Goal: Task Accomplishment & Management: Manage account settings

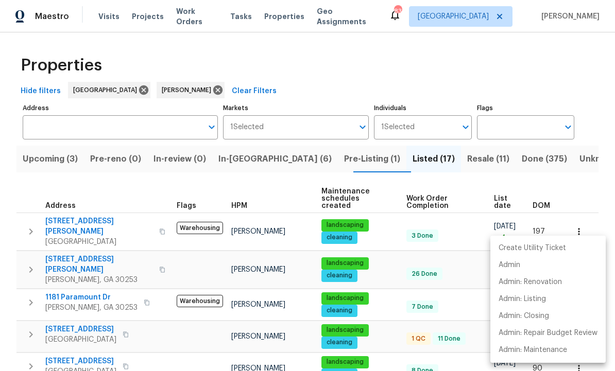
scroll to position [136, 0]
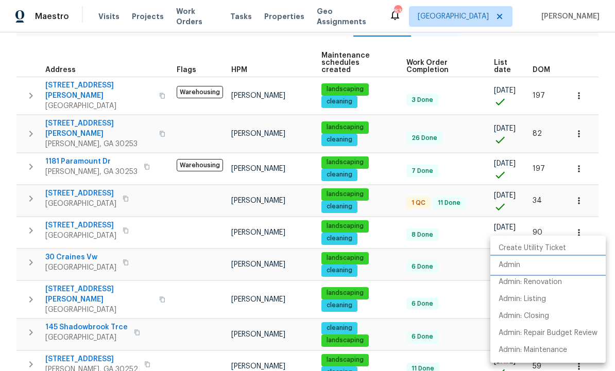
click at [522, 266] on li "Admin" at bounding box center [547, 265] width 115 height 17
click at [439, 271] on div at bounding box center [307, 185] width 615 height 371
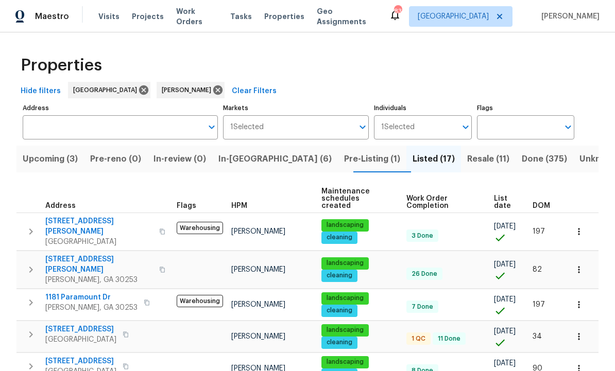
scroll to position [0, 0]
click at [254, 156] on span "In-reno (6)" at bounding box center [274, 159] width 113 height 14
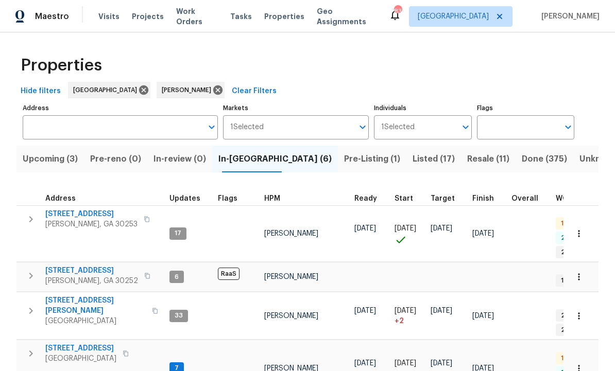
click at [97, 343] on span "70 Mountainside Ln" at bounding box center [80, 348] width 71 height 10
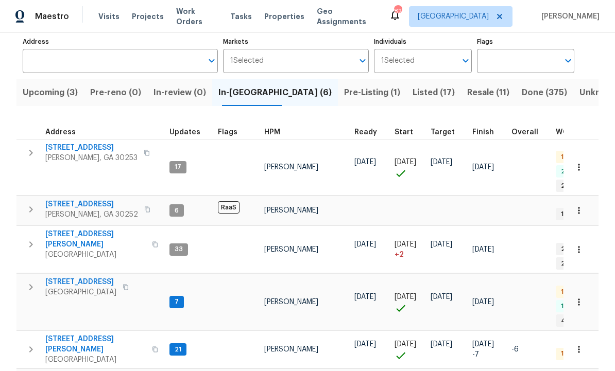
scroll to position [66, 0]
click at [180, 285] on td "7" at bounding box center [189, 302] width 48 height 57
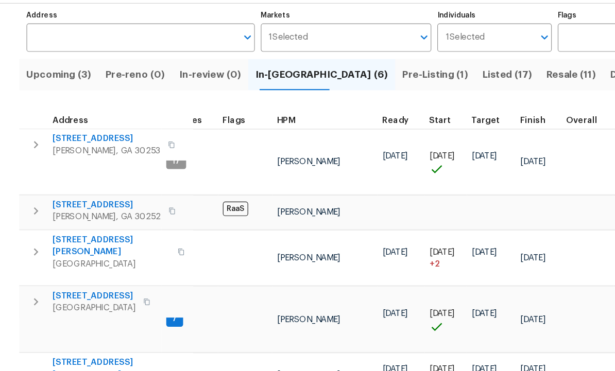
scroll to position [0, 28]
click at [412, 86] on span "Listed (17)" at bounding box center [433, 93] width 42 height 14
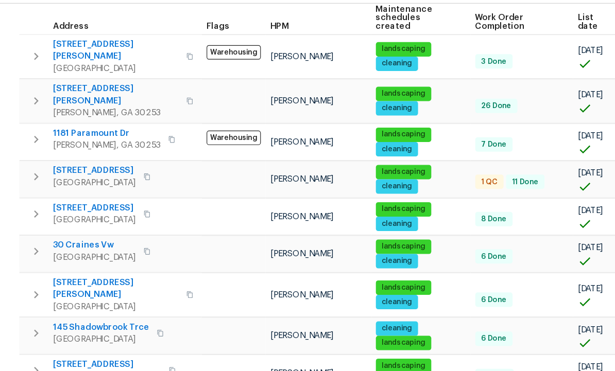
scroll to position [154, 0]
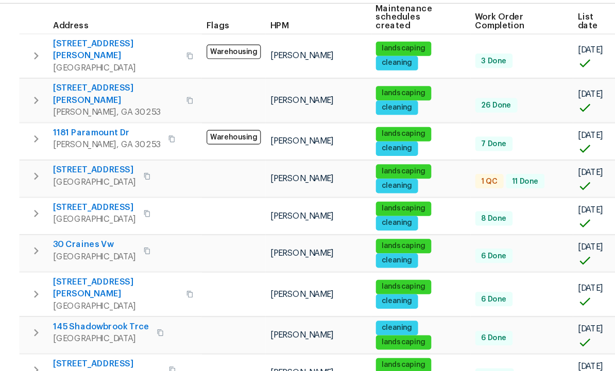
click at [79, 266] on span "45 Kendall Ln" at bounding box center [99, 276] width 108 height 21
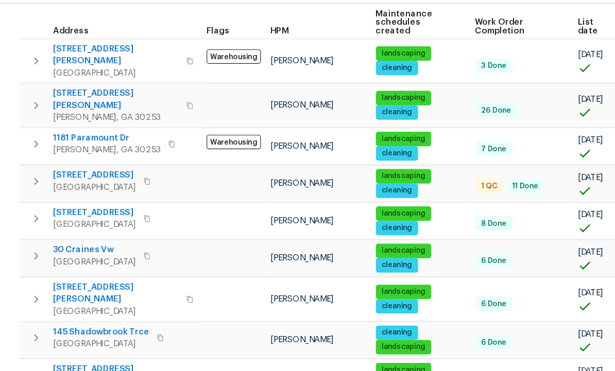
scroll to position [151, 0]
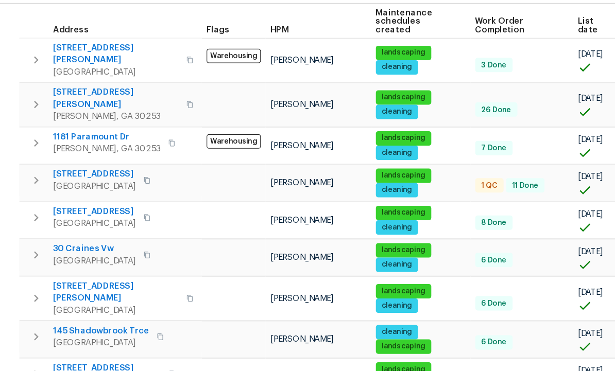
click at [75, 269] on span "45 Kendall Ln" at bounding box center [99, 279] width 108 height 21
click at [28, 279] on icon "button" at bounding box center [31, 285] width 12 height 12
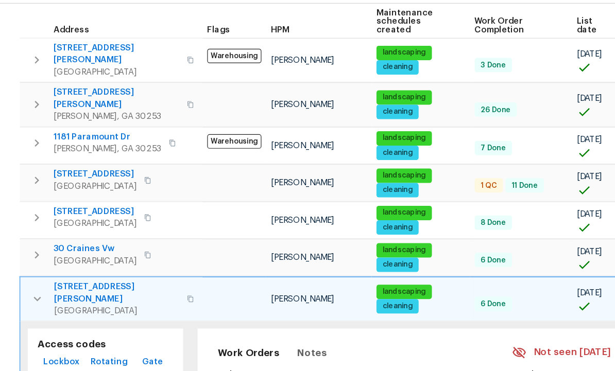
click at [51, 333] on span "Lockbox" at bounding box center [52, 339] width 31 height 13
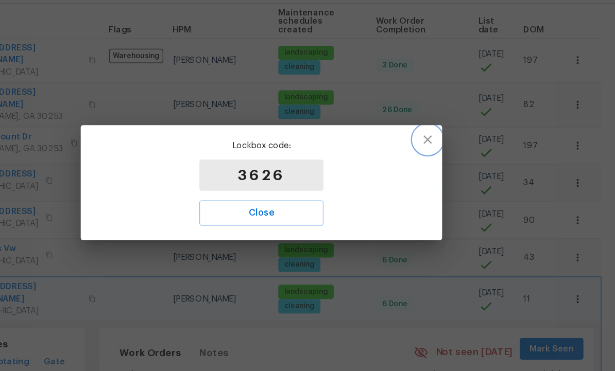
click at [443, 143] on icon "button" at bounding box center [449, 149] width 12 height 12
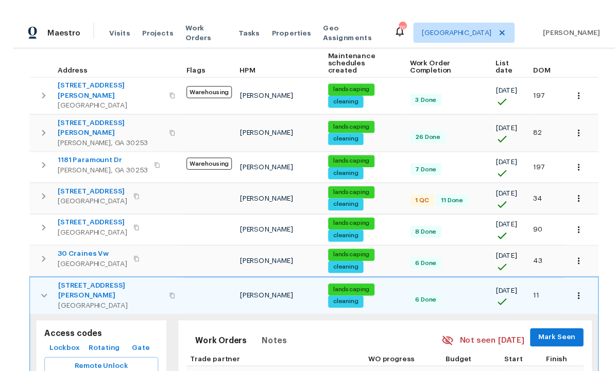
scroll to position [2, 0]
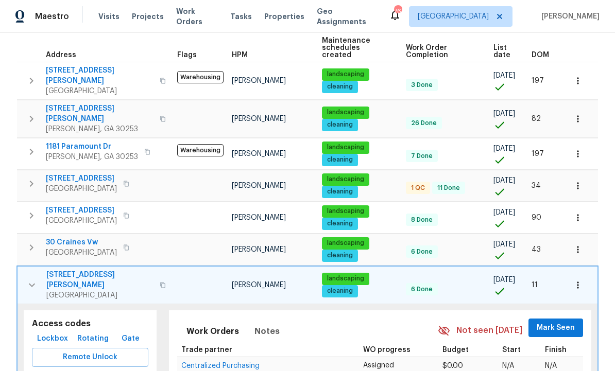
click at [35, 279] on icon "button" at bounding box center [32, 285] width 12 height 12
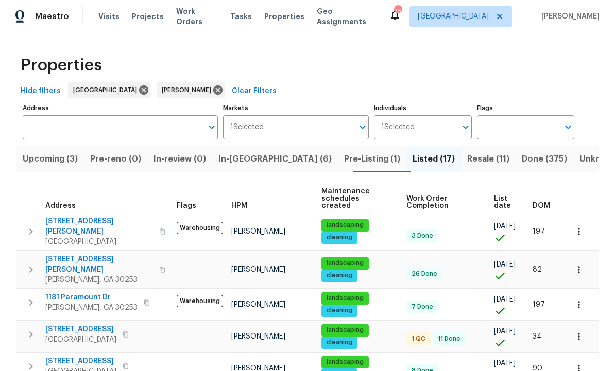
scroll to position [0, 0]
click at [253, 161] on span "In-reno (6)" at bounding box center [274, 159] width 113 height 14
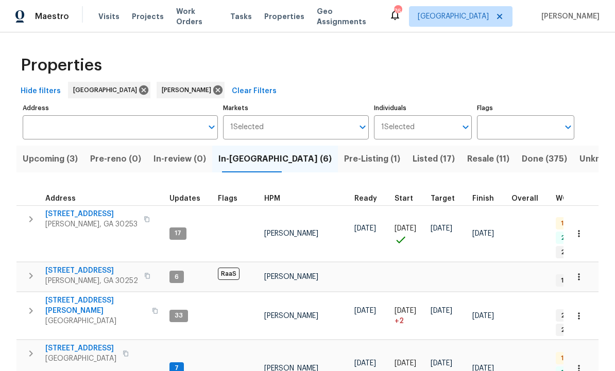
click at [97, 343] on span "[STREET_ADDRESS]" at bounding box center [80, 348] width 71 height 10
click at [412, 160] on span "Listed (17)" at bounding box center [433, 159] width 42 height 14
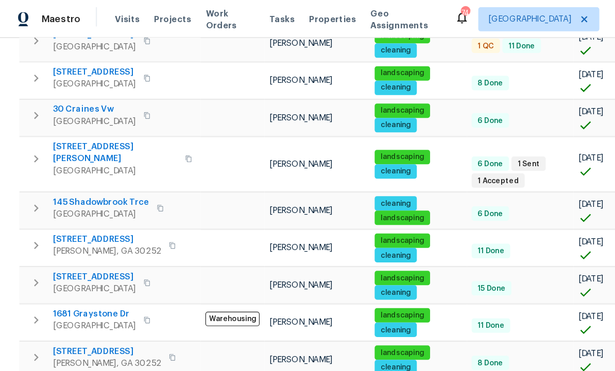
scroll to position [305, 0]
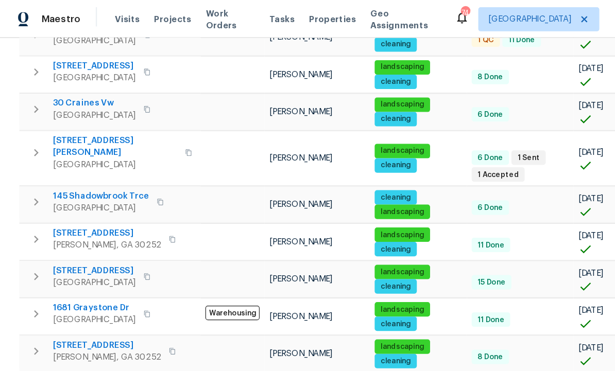
click at [33, 263] on icon "button" at bounding box center [31, 269] width 12 height 12
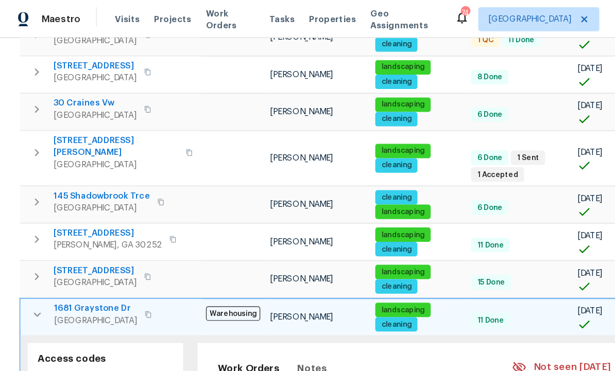
scroll to position [0, 0]
click at [54, 316] on span "Lockbox" at bounding box center [52, 322] width 31 height 13
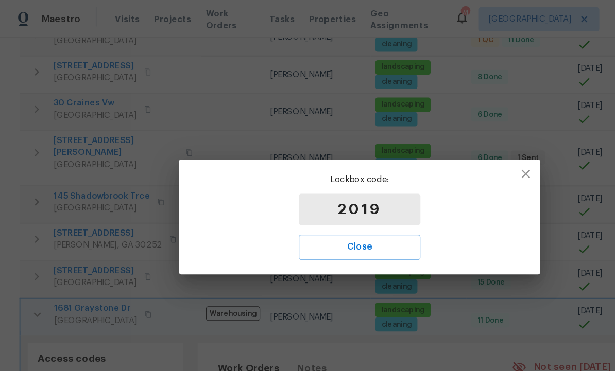
click at [336, 210] on span "Close" at bounding box center [307, 211] width 81 height 13
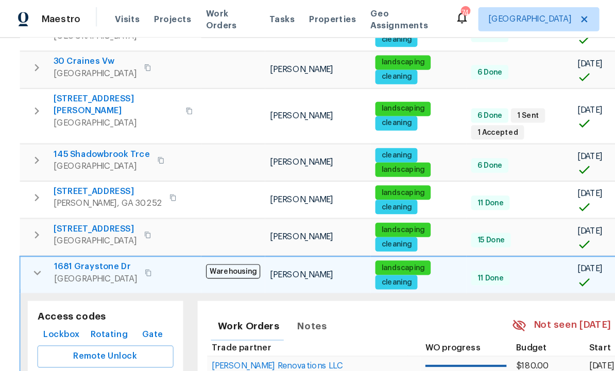
scroll to position [341, 0]
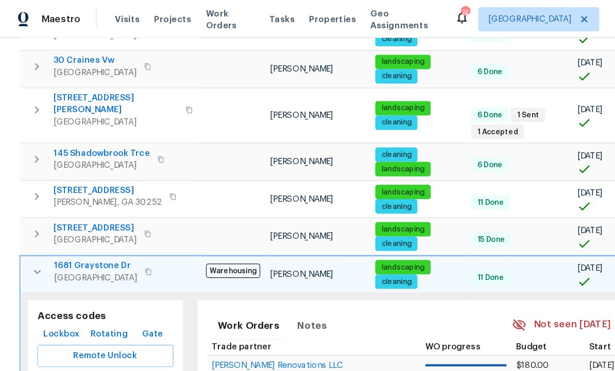
click at [88, 280] on span "Rotating" at bounding box center [92, 286] width 31 height 13
click at [51, 298] on span "Remote Unlock" at bounding box center [90, 304] width 100 height 13
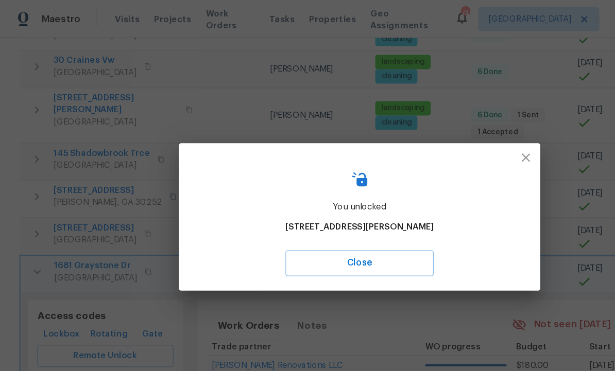
click at [297, 215] on button "Close" at bounding box center [307, 225] width 127 height 22
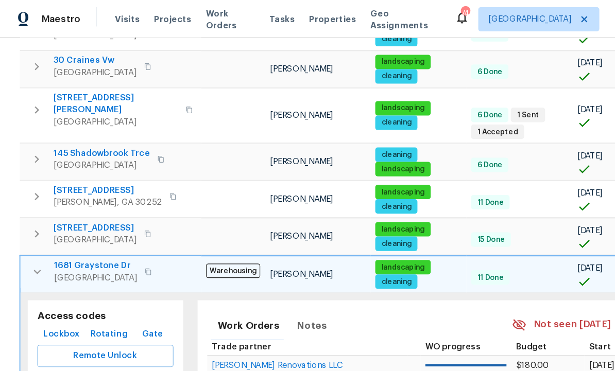
click at [33, 222] on button "button" at bounding box center [32, 232] width 21 height 21
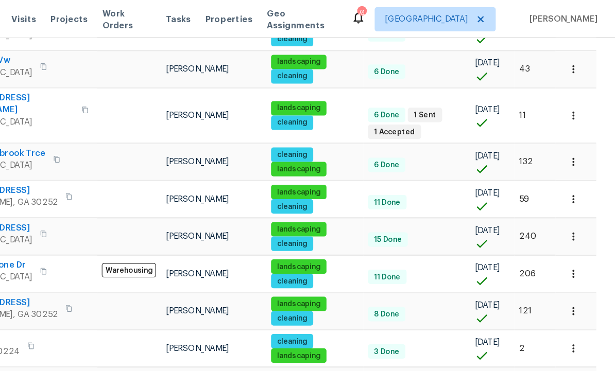
click at [578, 231] on icon "button" at bounding box center [579, 234] width 2 height 7
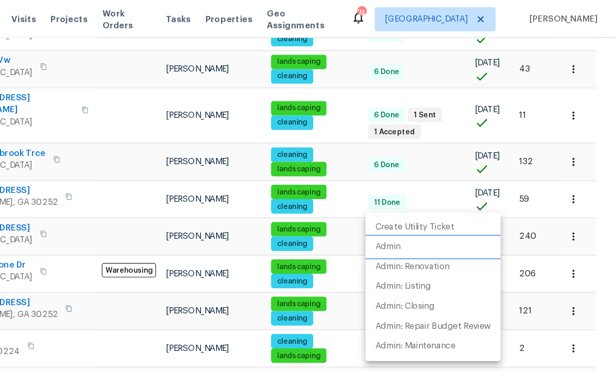
click at [401, 207] on li "Admin" at bounding box center [458, 211] width 115 height 17
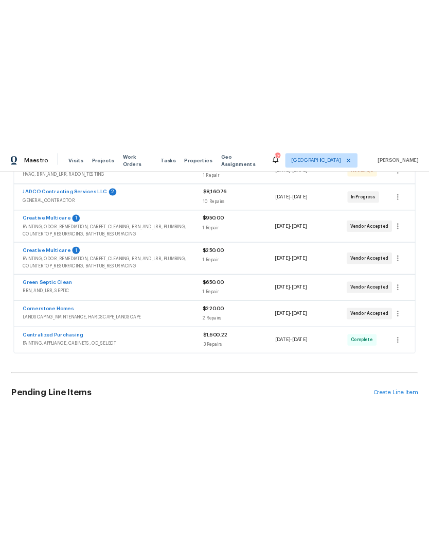
scroll to position [215, 0]
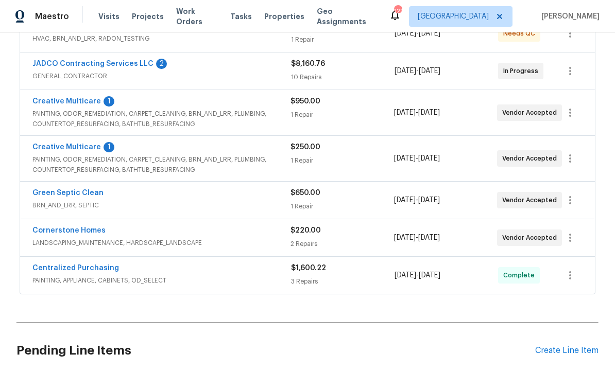
click at [161, 113] on span "PAINTING, ODOR_REMEDIATION, CARPET_CLEANING, BRN_AND_LRR, PLUMBING, COUNTERTOP_…" at bounding box center [161, 119] width 258 height 21
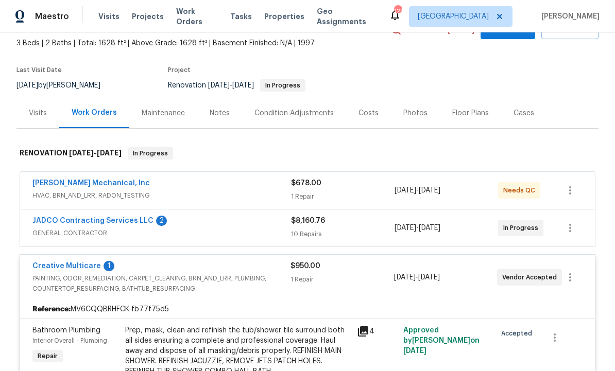
scroll to position [64, 0]
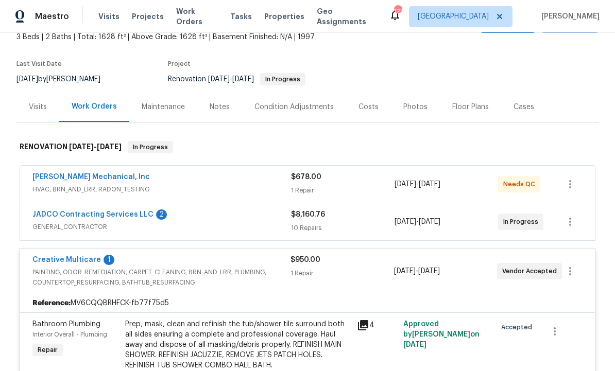
click at [73, 260] on link "Creative Multicare" at bounding box center [66, 259] width 68 height 7
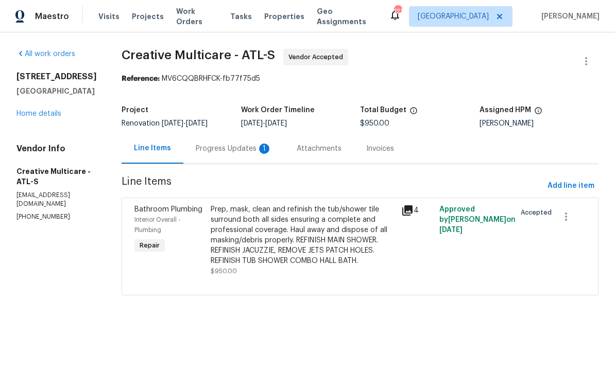
click at [272, 151] on div "Progress Updates 1" at bounding box center [234, 149] width 76 height 10
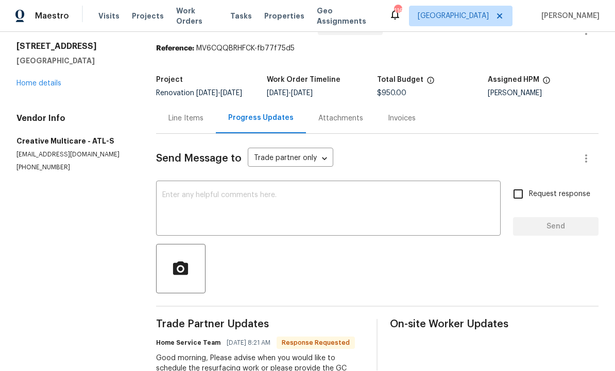
scroll to position [32, 0]
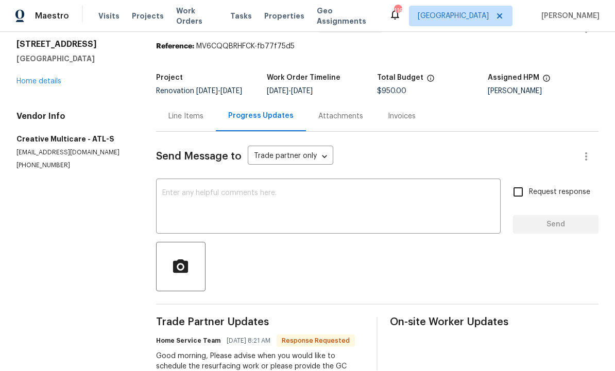
click at [243, 190] on textarea at bounding box center [328, 208] width 332 height 36
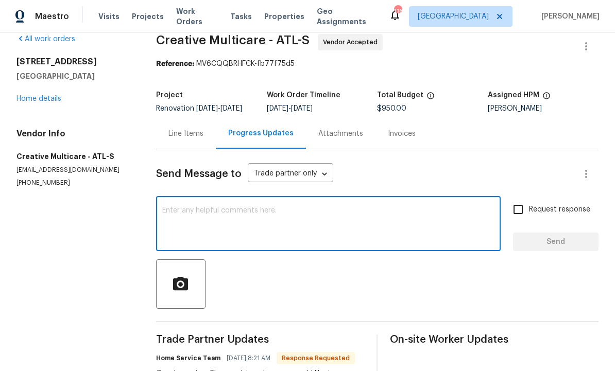
scroll to position [23, 0]
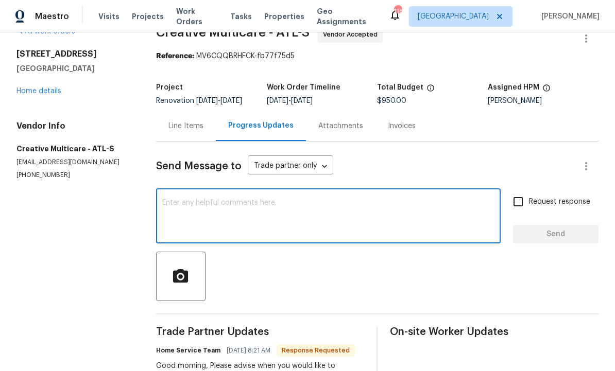
click at [211, 220] on textarea at bounding box center [328, 217] width 332 height 36
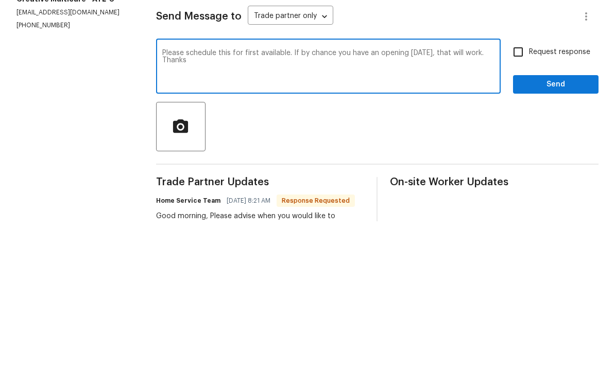
type textarea "Please schedule this for first available. If by chance you have an opening toda…"
click at [521, 191] on input "Request response" at bounding box center [518, 202] width 22 height 22
checkbox input "true"
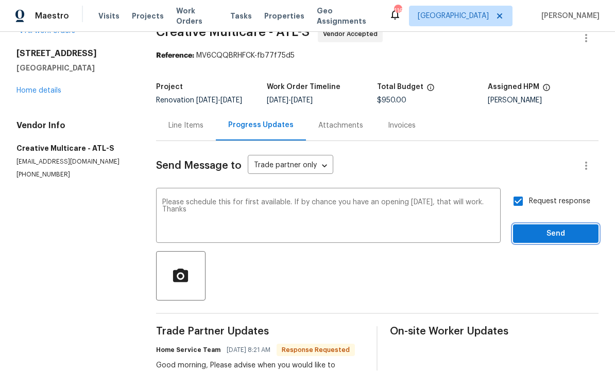
click at [548, 228] on span "Send" at bounding box center [555, 234] width 69 height 13
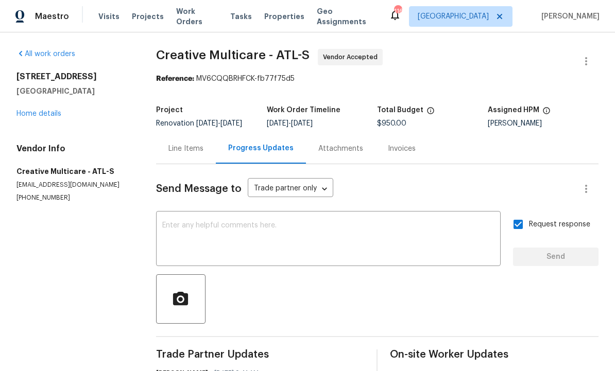
scroll to position [0, 0]
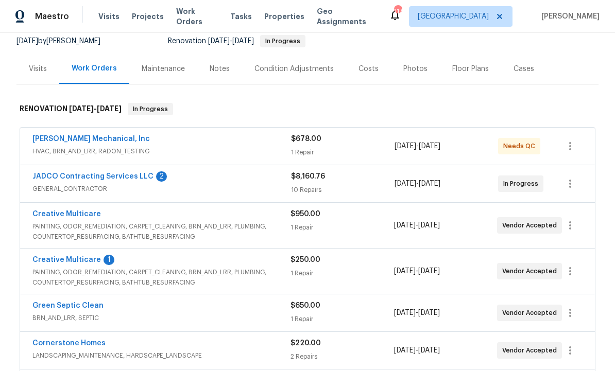
scroll to position [103, 0]
click at [84, 258] on link "Creative Multicare" at bounding box center [66, 259] width 68 height 7
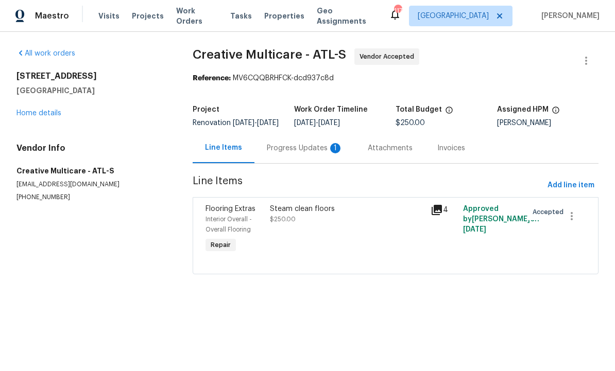
click at [282, 154] on div "Progress Updates 1" at bounding box center [305, 149] width 76 height 10
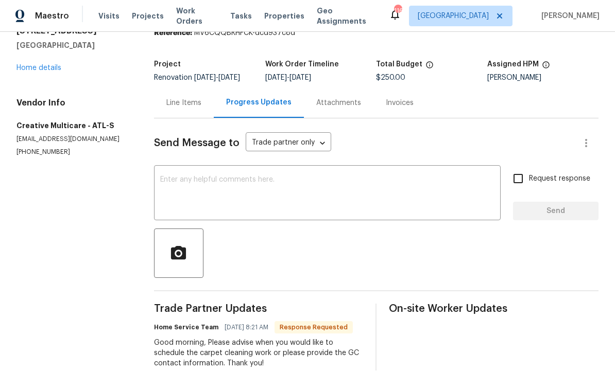
scroll to position [42, 0]
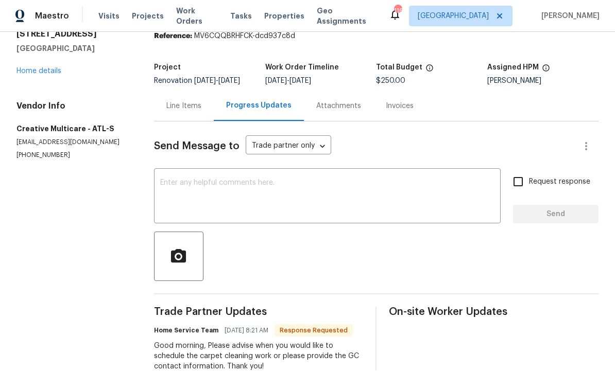
click at [211, 180] on textarea at bounding box center [327, 198] width 334 height 36
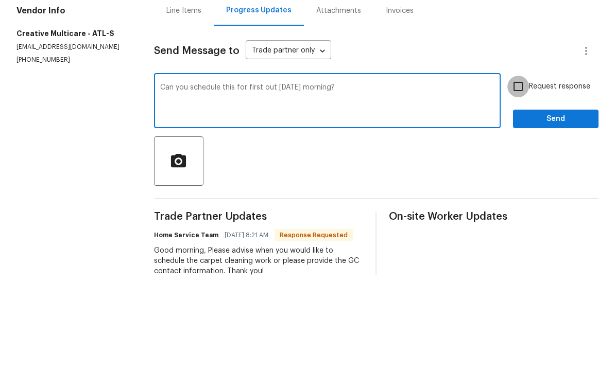
type textarea "Can you schedule this for first out tomorrow morning?"
click at [524, 171] on input "Request response" at bounding box center [518, 182] width 22 height 22
checkbox input "true"
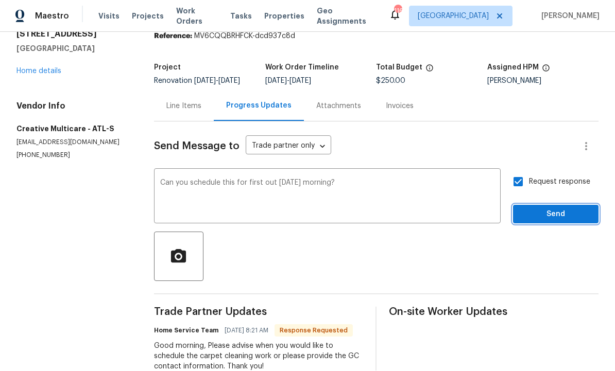
click at [546, 209] on span "Send" at bounding box center [555, 215] width 69 height 13
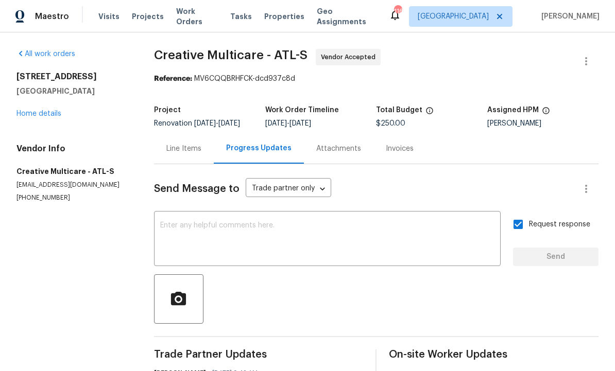
scroll to position [0, 0]
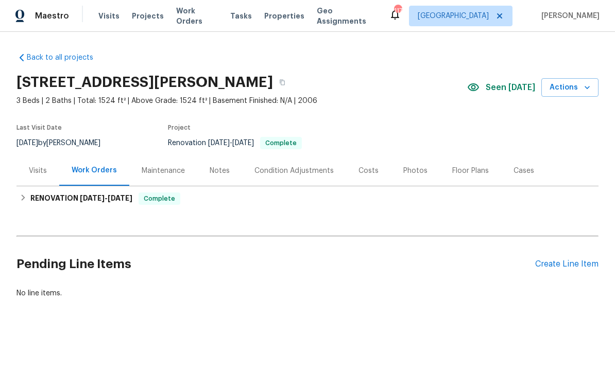
click at [569, 264] on div "Create Line Item" at bounding box center [566, 265] width 63 height 10
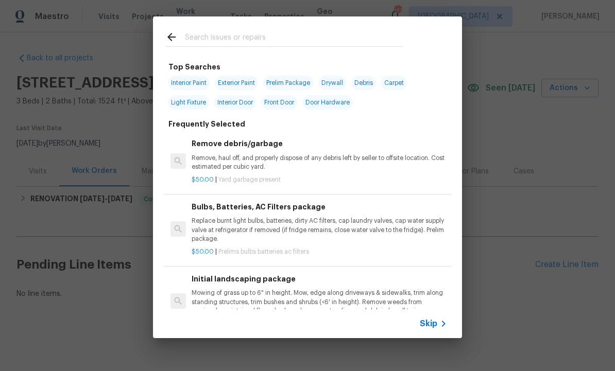
click at [222, 37] on input "text" at bounding box center [294, 38] width 218 height 15
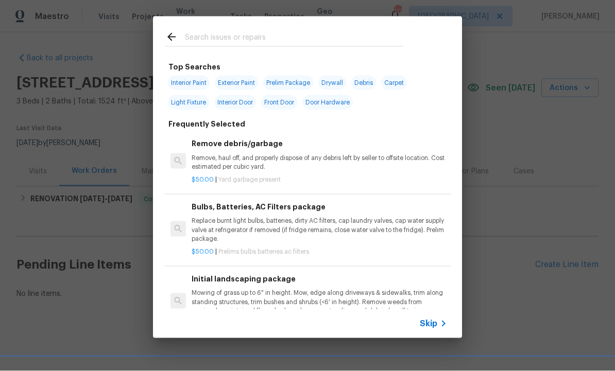
click at [241, 78] on span "Exterior Paint" at bounding box center [236, 83] width 43 height 14
type input "Exterior Paint"
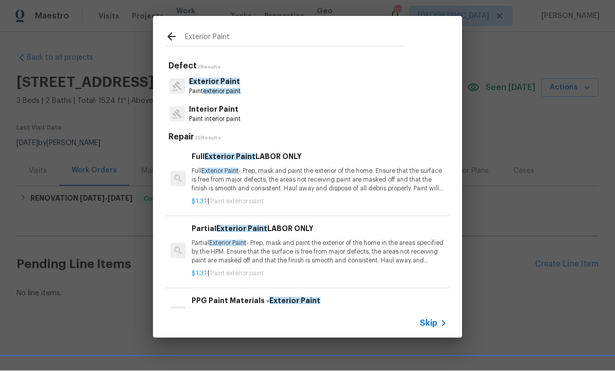
click at [261, 178] on p "Full Exterior Paint - Prep, mask and paint the exterior of the home. Ensure tha…" at bounding box center [319, 180] width 255 height 26
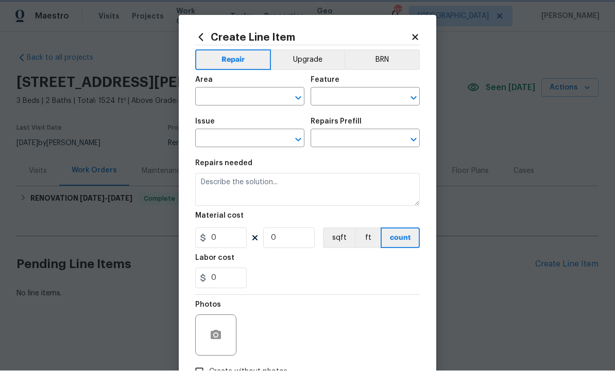
type input "Overall Paint"
type input "Exterior Paint"
type input "Full Exterior Paint LABOR ONLY $1.31"
type textarea "Full Exterior Paint - Prep, mask and paint the exterior of the home. Ensure tha…"
type input "1.31"
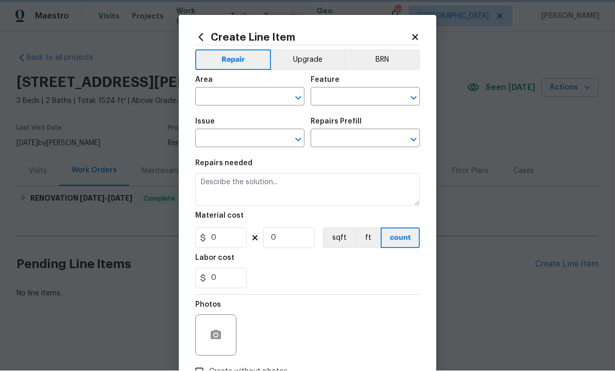
type input "1"
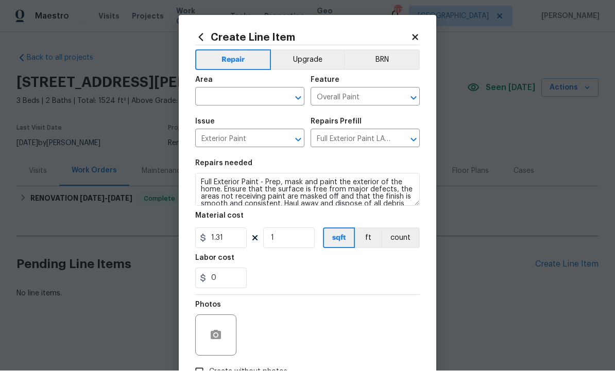
click at [238, 98] on input "text" at bounding box center [235, 98] width 80 height 16
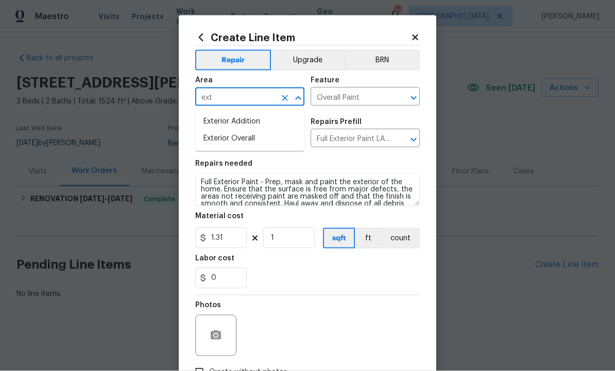
click at [242, 143] on li "Exterior Overall" at bounding box center [249, 138] width 109 height 17
type input "Exterior Overall"
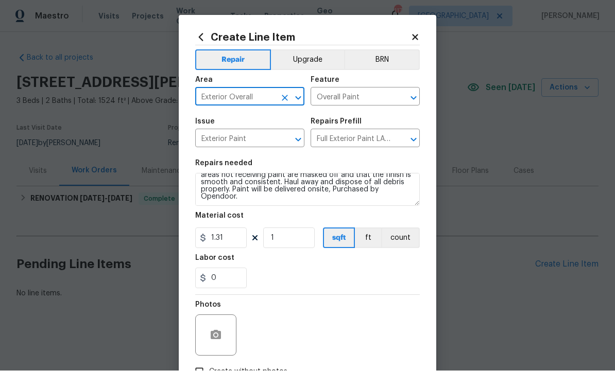
scroll to position [22, 0]
click at [238, 241] on input "1.31" at bounding box center [220, 238] width 51 height 21
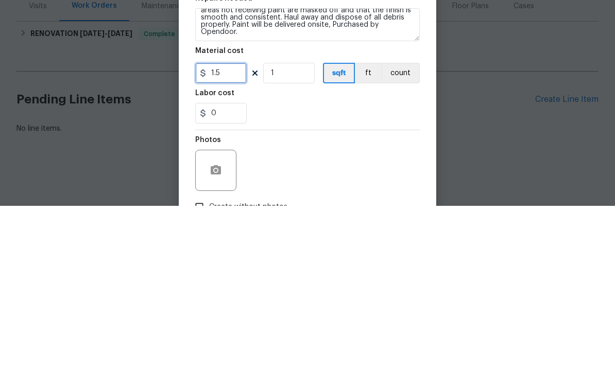
type input "1.50"
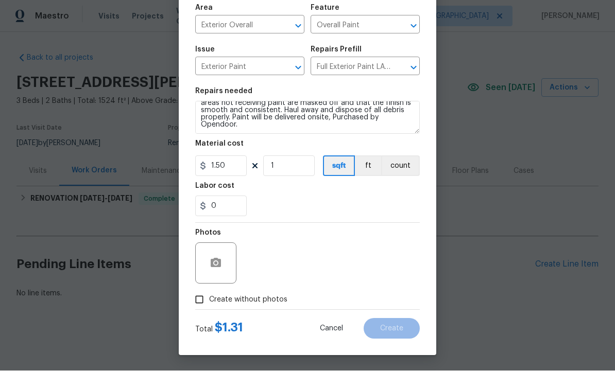
scroll to position [74, 0]
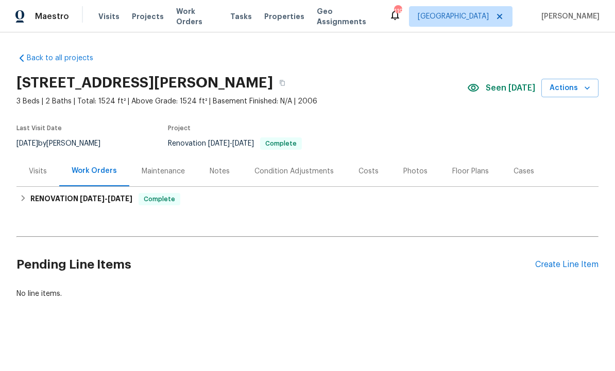
click at [554, 265] on div "Create Line Item" at bounding box center [566, 265] width 63 height 10
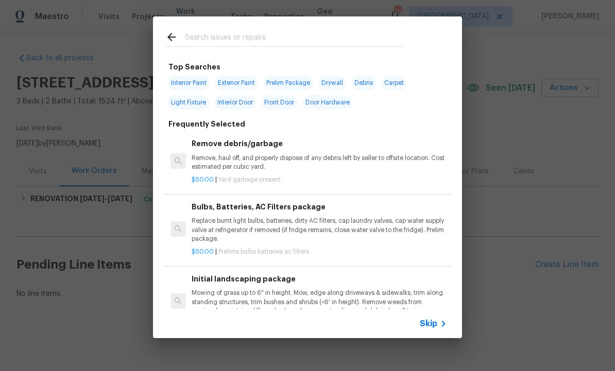
click at [231, 32] on input "text" at bounding box center [294, 38] width 218 height 15
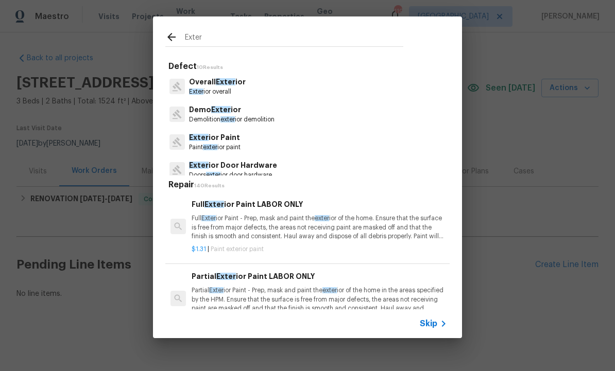
type input "Exter"
click at [175, 31] on icon at bounding box center [171, 37] width 12 height 12
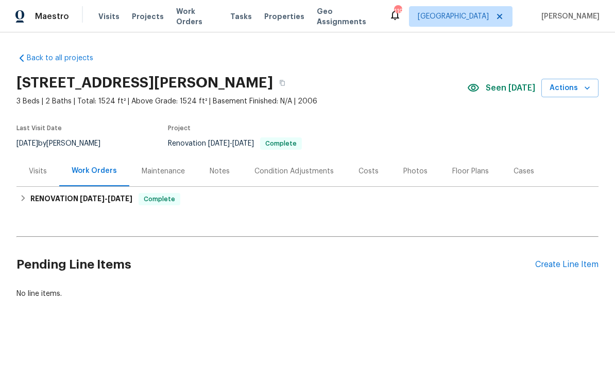
click at [565, 265] on div "Create Line Item" at bounding box center [566, 265] width 63 height 10
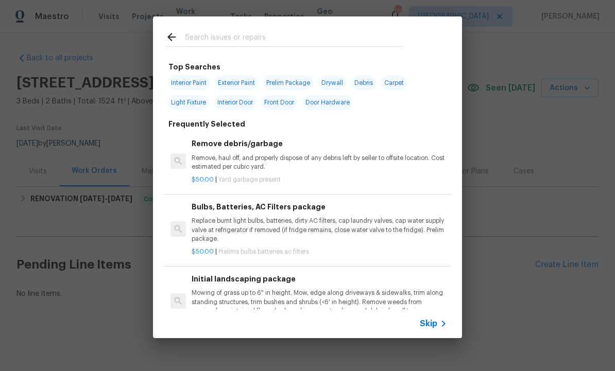
click at [243, 79] on span "Exterior Paint" at bounding box center [236, 83] width 43 height 14
type input "Exterior Paint"
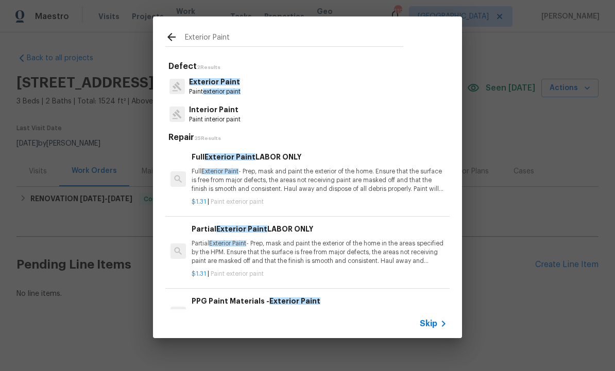
click at [268, 186] on p "Full Exterior Paint - Prep, mask and paint the exterior of the home. Ensure tha…" at bounding box center [319, 180] width 255 height 26
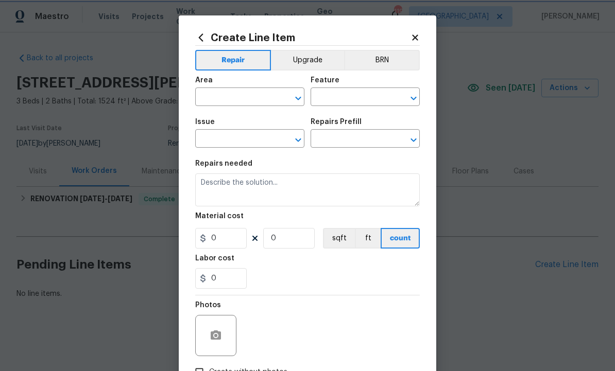
type input "Overall Paint"
type input "Exterior Paint"
type textarea "Full Exterior Paint - Prep, mask and paint the exterior of the home. Ensure tha…"
type input "1"
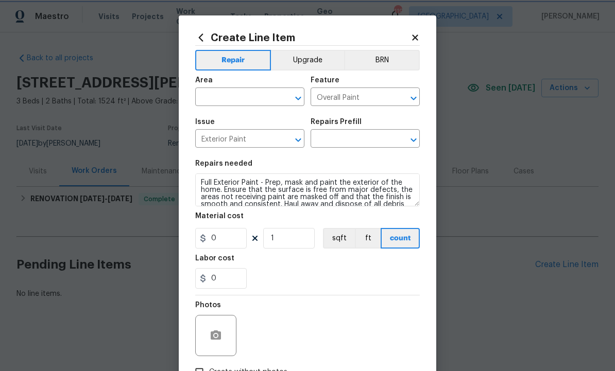
type input "Full Exterior Paint LABOR ONLY $1.31"
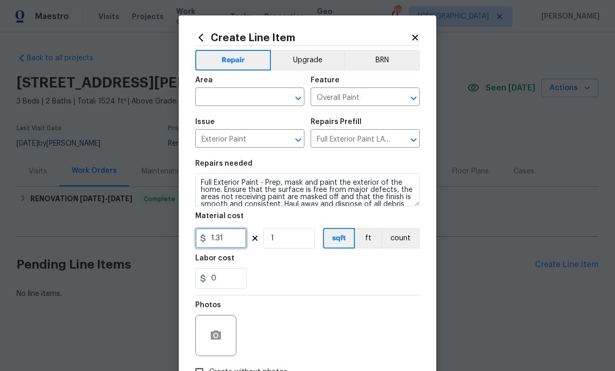
click at [232, 240] on input "1.31" at bounding box center [220, 238] width 51 height 21
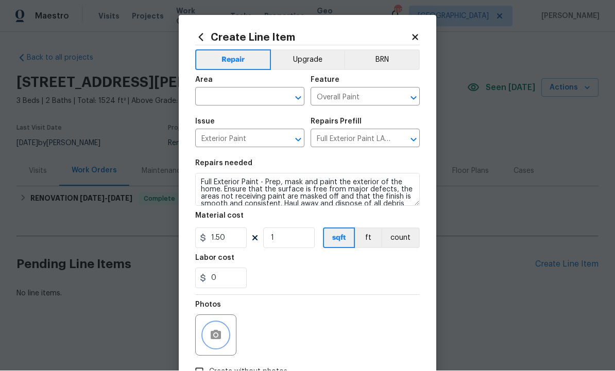
click at [218, 325] on button "button" at bounding box center [215, 335] width 25 height 25
type input "1.5"
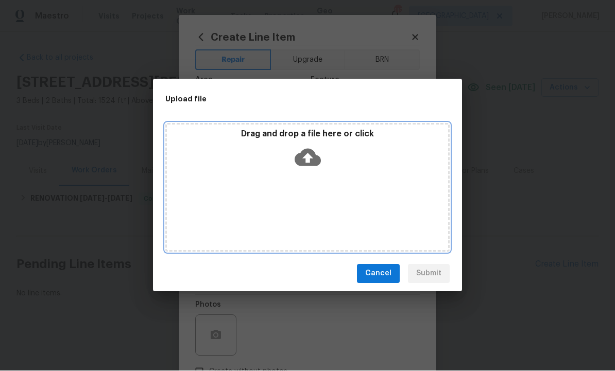
click at [314, 153] on icon at bounding box center [308, 158] width 26 height 18
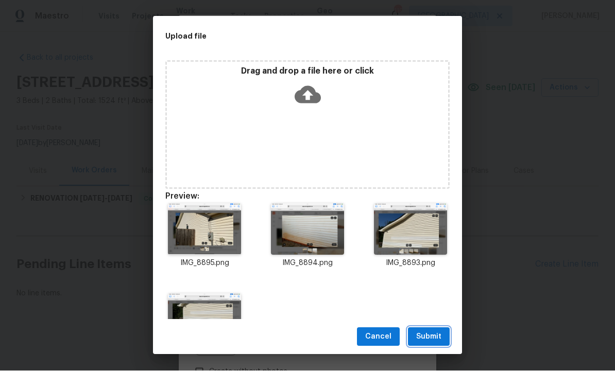
click at [430, 335] on span "Submit" at bounding box center [428, 337] width 25 height 13
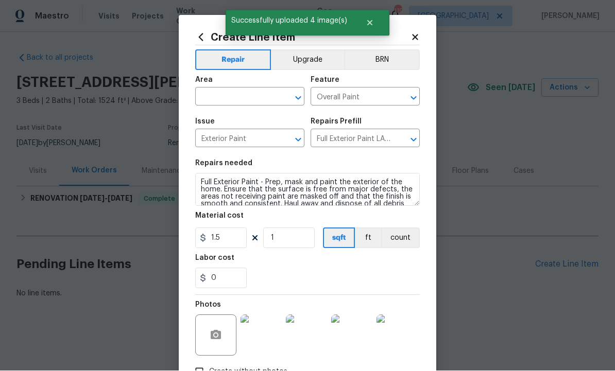
click at [247, 97] on input "text" at bounding box center [235, 98] width 80 height 16
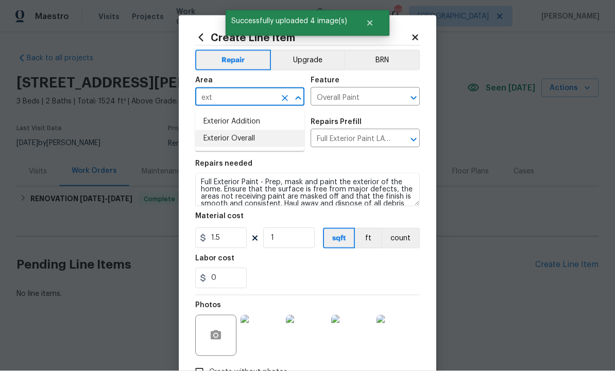
click at [251, 140] on li "Exterior Overall" at bounding box center [249, 138] width 109 height 17
type input "Exterior Overall"
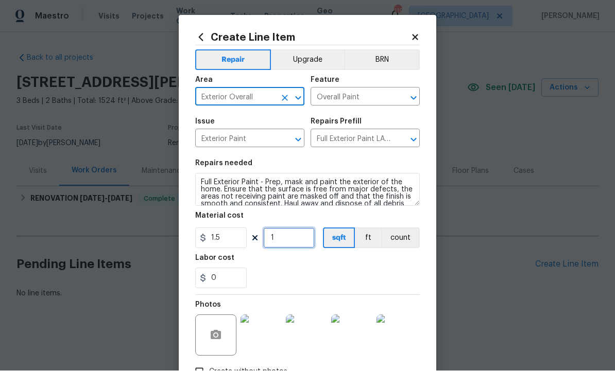
click at [288, 241] on input "1" at bounding box center [288, 238] width 51 height 21
type input "2000"
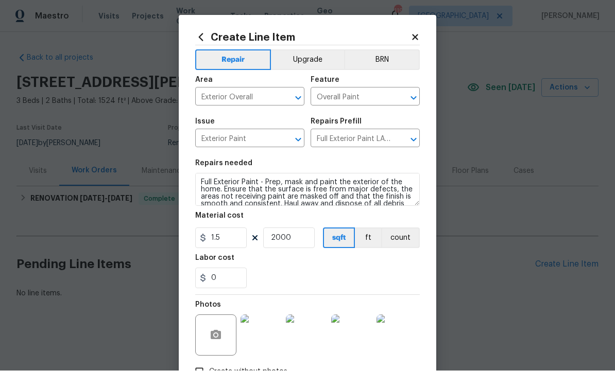
click at [336, 267] on div "Labor cost" at bounding box center [307, 261] width 225 height 13
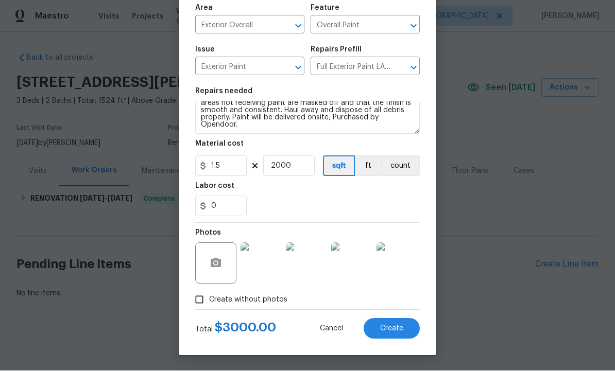
scroll to position [22, 0]
click at [393, 329] on span "Create" at bounding box center [391, 329] width 23 height 8
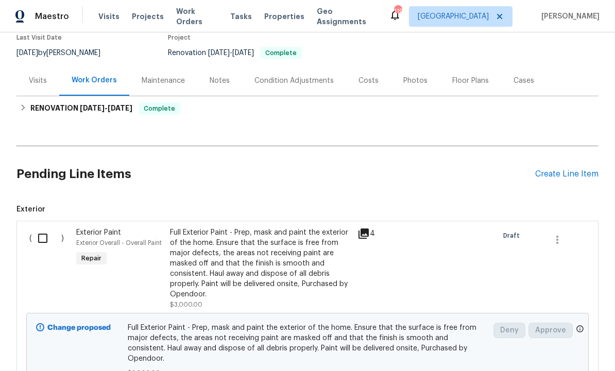
scroll to position [88, 0]
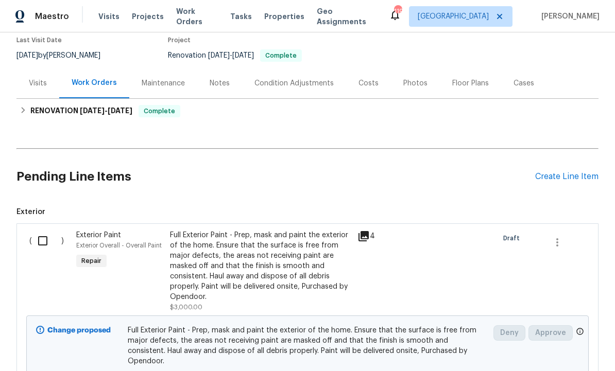
click at [43, 243] on input "checkbox" at bounding box center [46, 241] width 29 height 22
checkbox input "true"
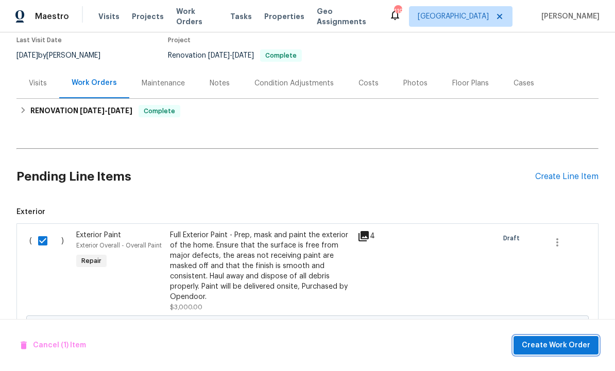
click at [555, 341] on span "Create Work Order" at bounding box center [556, 345] width 68 height 13
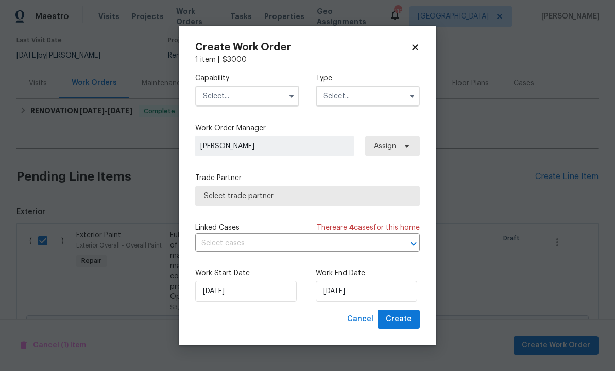
click at [243, 88] on input "text" at bounding box center [247, 96] width 104 height 21
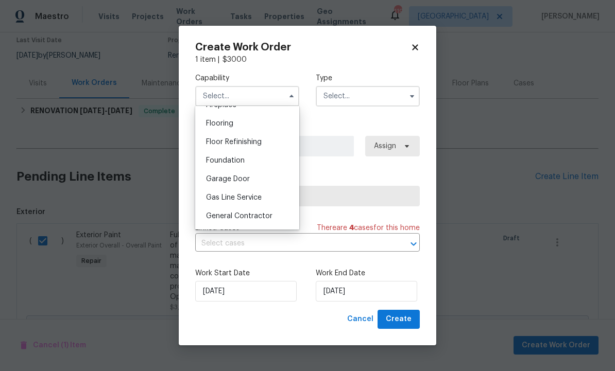
scroll to position [399, 0]
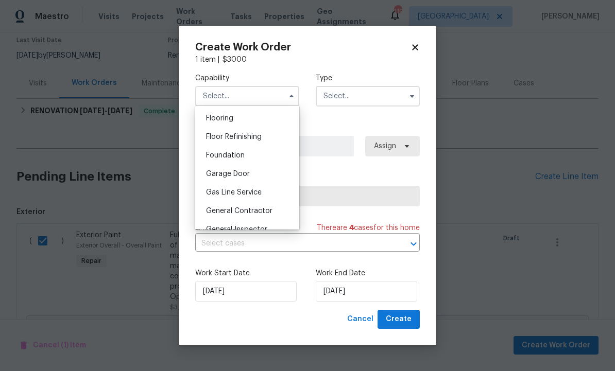
click at [255, 210] on span "General Contractor" at bounding box center [239, 211] width 66 height 7
type input "General Contractor"
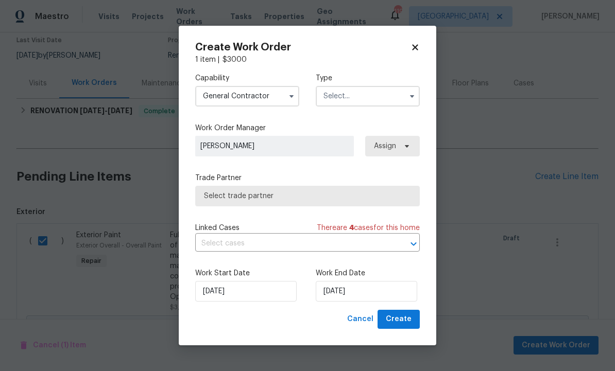
click at [364, 92] on input "text" at bounding box center [368, 96] width 104 height 21
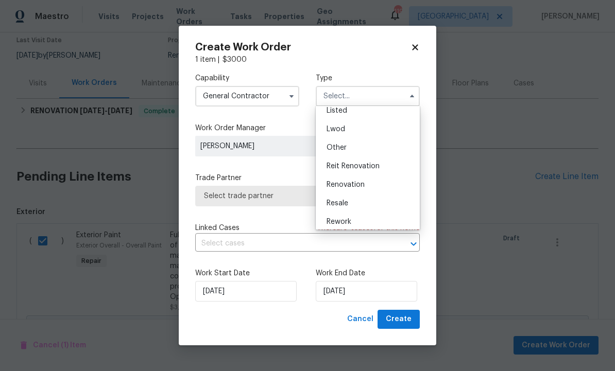
scroll to position [95, 0]
click at [363, 187] on span "Renovation" at bounding box center [345, 189] width 38 height 7
type input "Renovation"
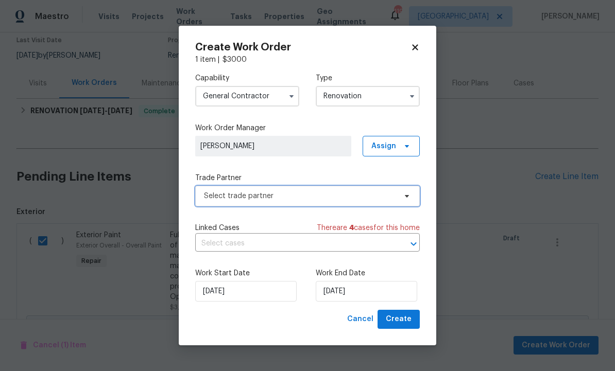
click at [352, 197] on span "Select trade partner" at bounding box center [300, 196] width 192 height 10
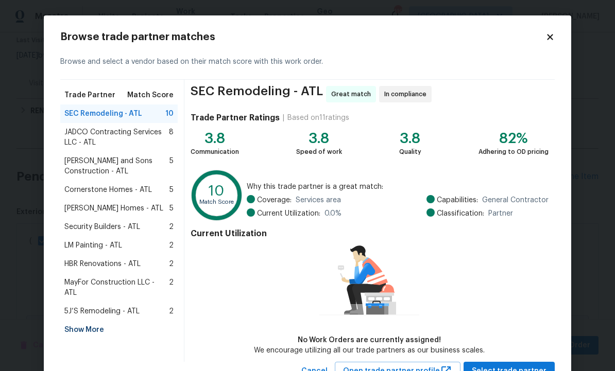
click at [117, 206] on span "Therrien Homes - ATL" at bounding box center [113, 208] width 99 height 10
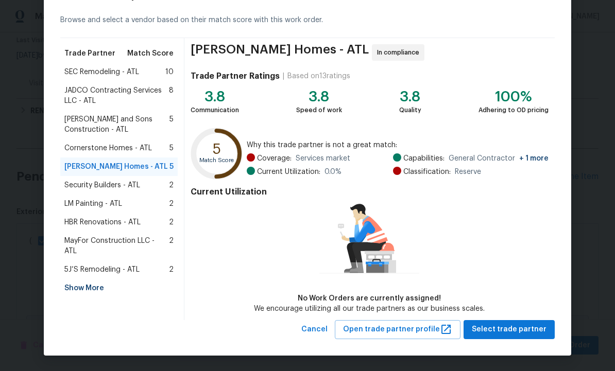
scroll to position [41, 0]
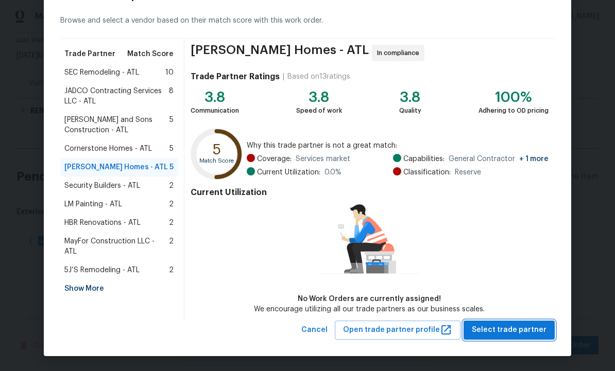
click at [500, 325] on span "Select trade partner" at bounding box center [509, 330] width 75 height 13
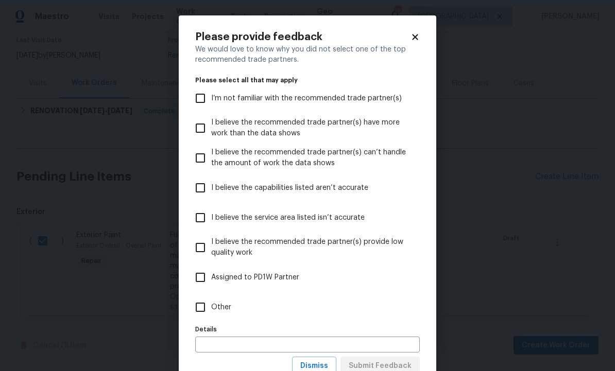
scroll to position [0, 0]
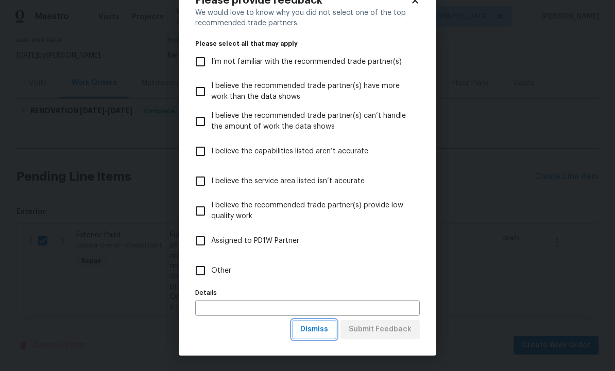
click at [316, 329] on span "Dismiss" at bounding box center [314, 329] width 28 height 13
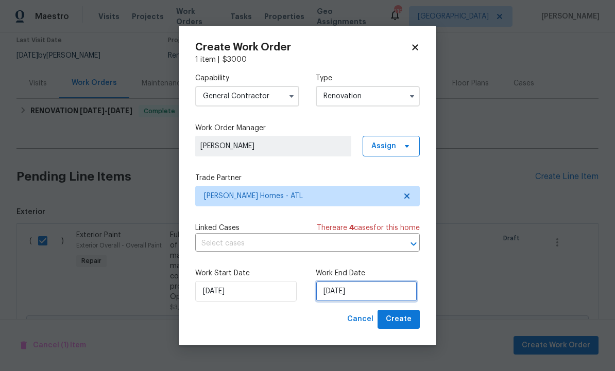
click at [371, 289] on input "9/25/2025" at bounding box center [366, 291] width 101 height 21
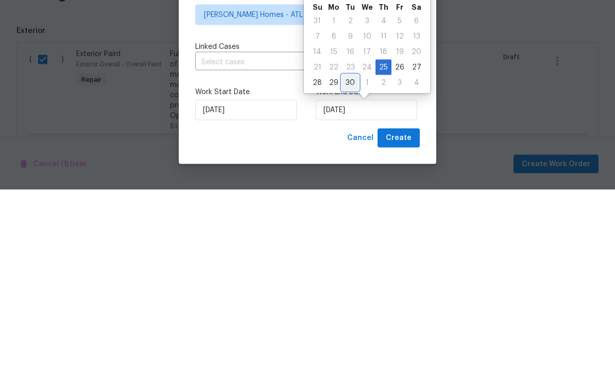
click at [346, 257] on div "30" at bounding box center [350, 264] width 16 height 14
type input "[DATE]"
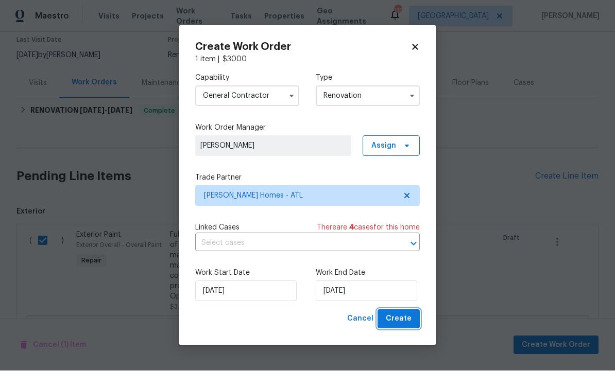
click at [398, 317] on span "Create" at bounding box center [399, 319] width 26 height 13
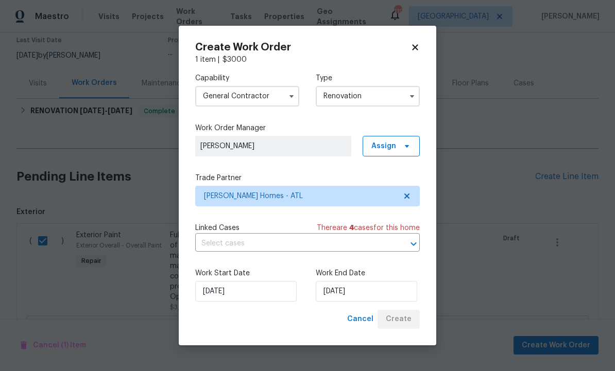
scroll to position [0, 0]
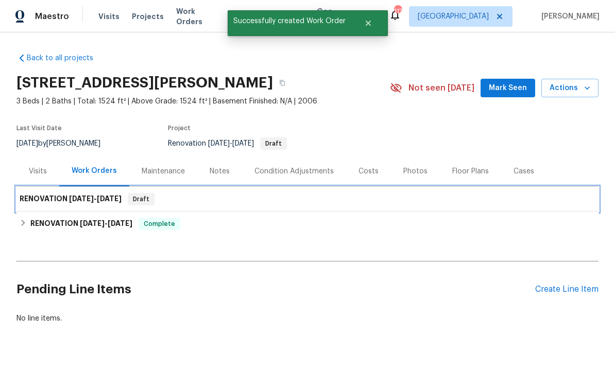
click at [107, 195] on span "[DATE]" at bounding box center [109, 198] width 25 height 7
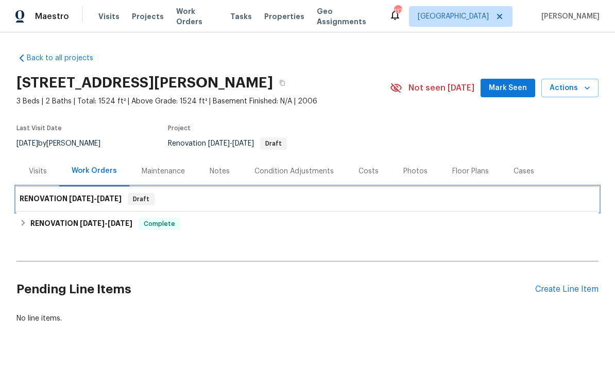
click at [107, 195] on span "[DATE]" at bounding box center [109, 198] width 25 height 7
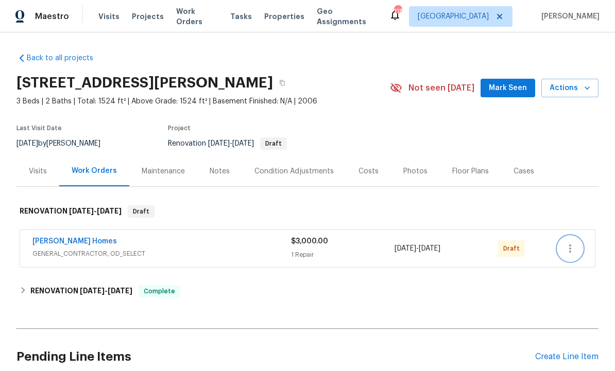
click at [576, 246] on icon "button" at bounding box center [570, 249] width 12 height 12
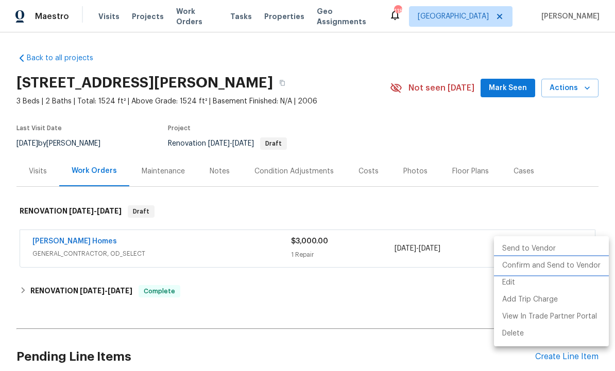
click at [543, 266] on li "Confirm and Send to Vendor" at bounding box center [551, 265] width 115 height 17
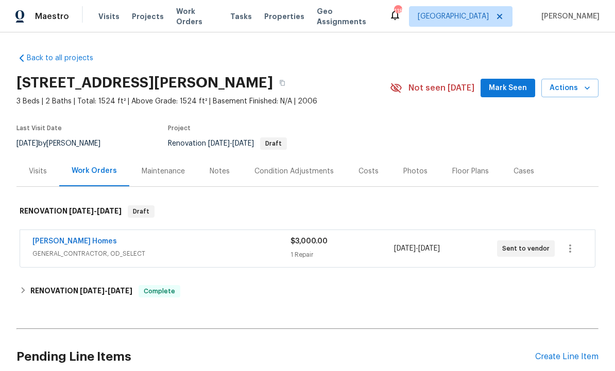
click at [509, 84] on span "Mark Seen" at bounding box center [508, 88] width 38 height 13
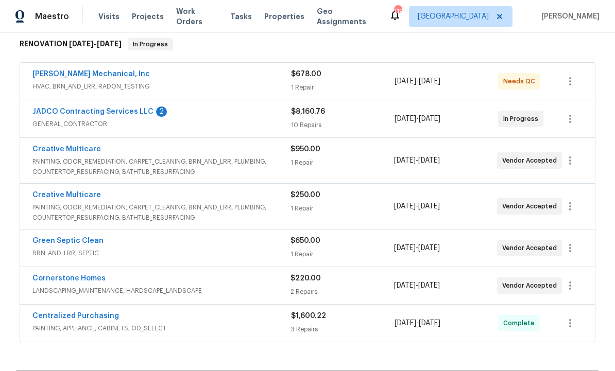
scroll to position [164, 0]
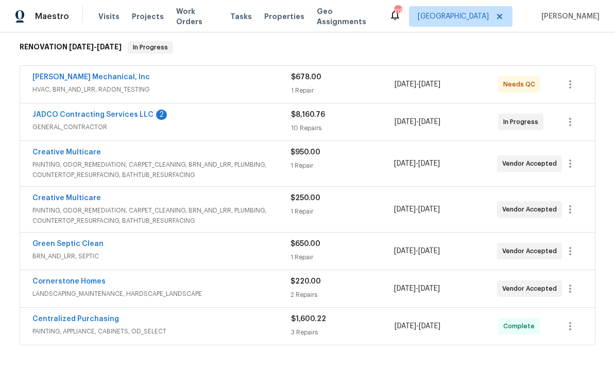
click at [97, 74] on link "[PERSON_NAME] Mechanical, Inc" at bounding box center [90, 77] width 117 height 7
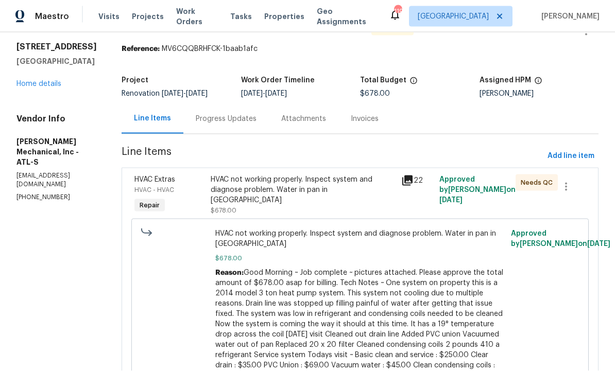
scroll to position [26, 0]
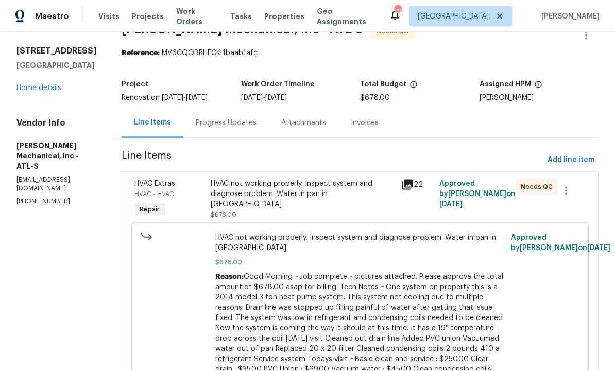
click at [342, 205] on div "HVAC not working properly. Inspect system and diagnose problem. Water in pan in…" at bounding box center [303, 194] width 184 height 31
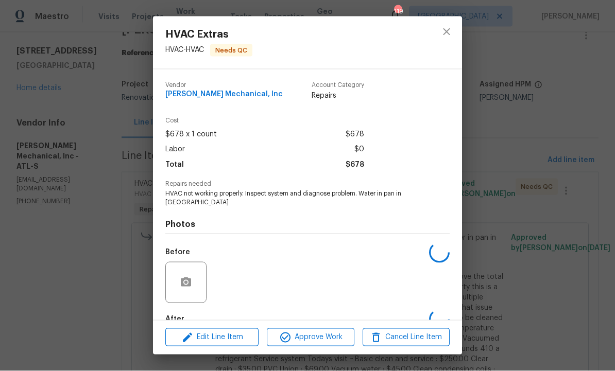
scroll to position [0, 0]
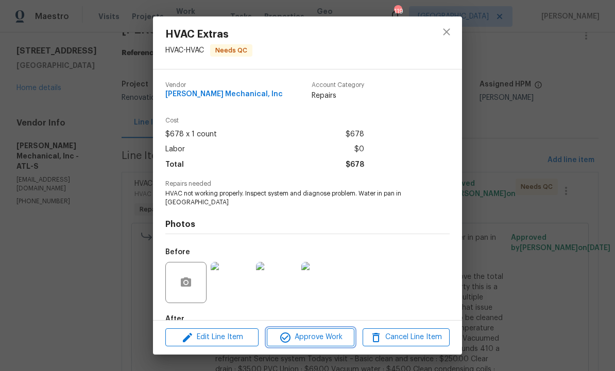
click at [329, 344] on span "Approve Work" at bounding box center [310, 337] width 81 height 13
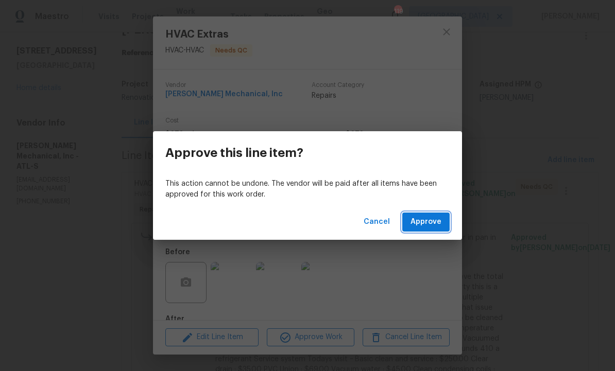
click at [436, 231] on button "Approve" at bounding box center [425, 222] width 47 height 19
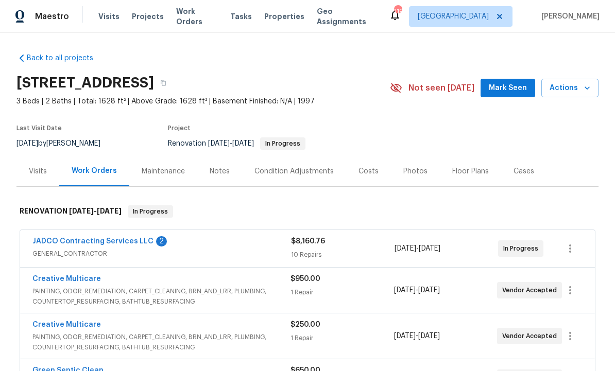
click at [489, 80] on button "Mark Seen" at bounding box center [507, 88] width 55 height 19
click at [105, 244] on link "JADCO Contracting Services LLC" at bounding box center [92, 241] width 121 height 7
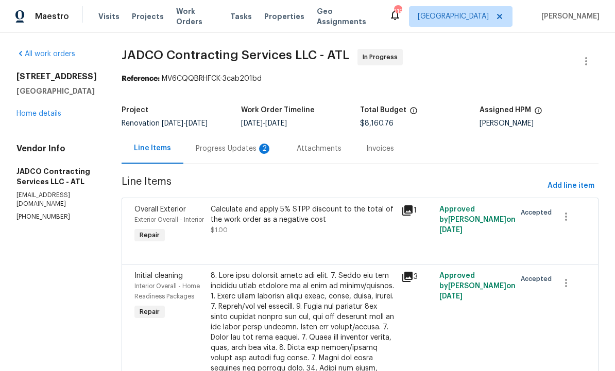
click at [258, 153] on div "Progress Updates 2" at bounding box center [234, 149] width 76 height 10
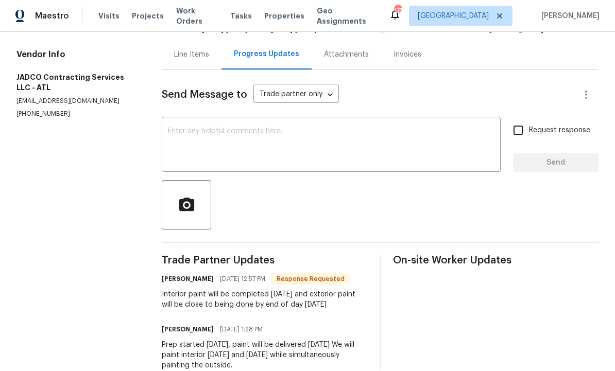
scroll to position [95, 0]
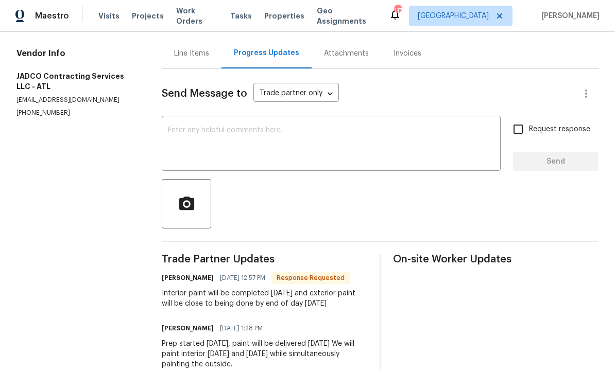
copy div "Interior paint will be completed [DATE] and exterior paint will be close to bei…"
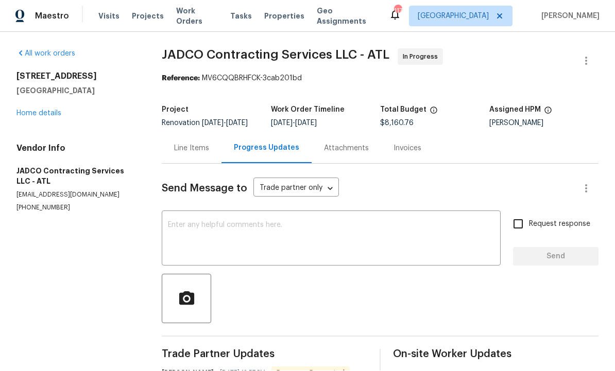
scroll to position [0, 0]
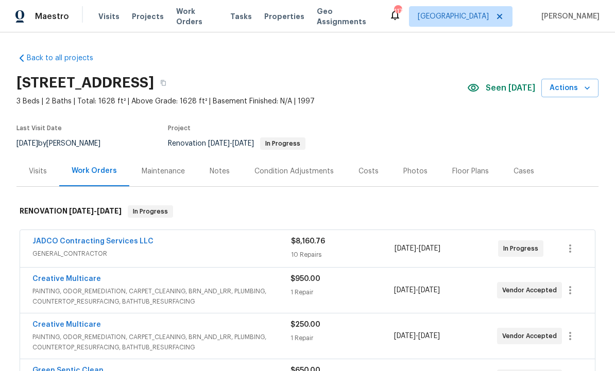
click at [216, 171] on div "Notes" at bounding box center [220, 171] width 20 height 10
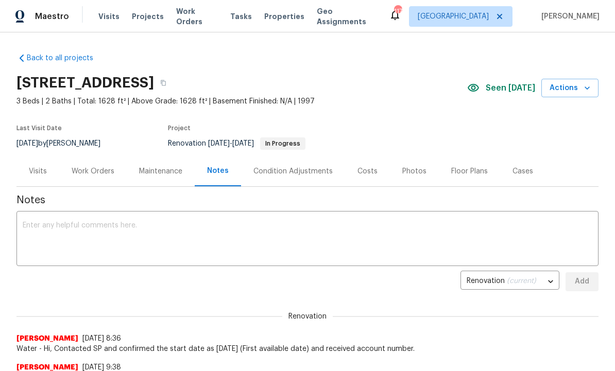
click at [96, 226] on textarea at bounding box center [307, 240] width 569 height 36
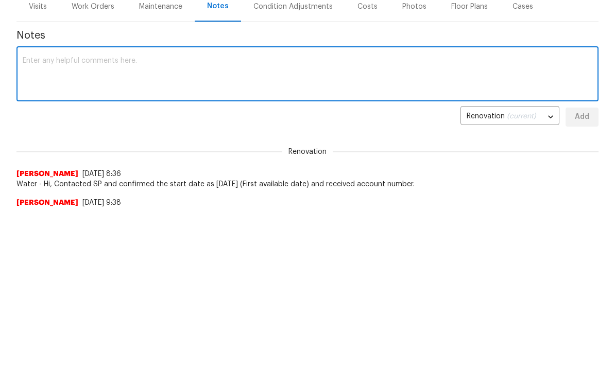
paste textarea "Interior paint will be completed [DATE] and exterior paint will be close to bei…"
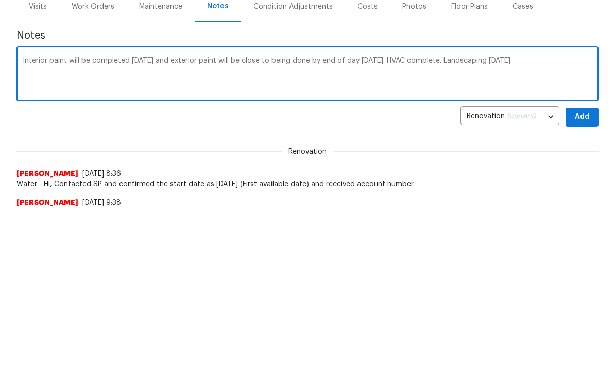
type textarea "Interior paint will be completed [DATE] and exterior paint will be close to bei…"
click at [578, 275] on span "Add" at bounding box center [582, 281] width 16 height 13
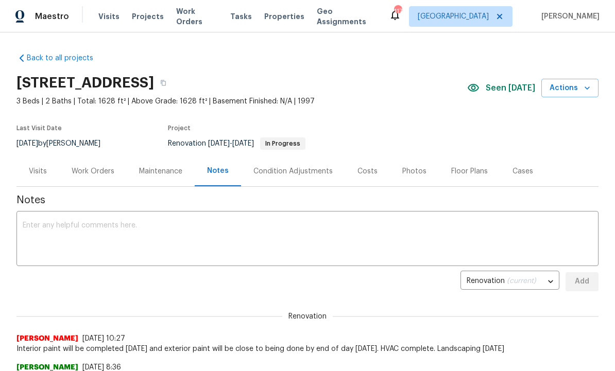
click at [94, 168] on div "Work Orders" at bounding box center [93, 171] width 43 height 10
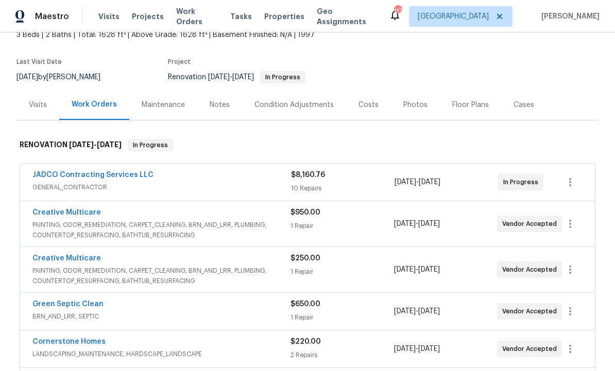
scroll to position [68, 0]
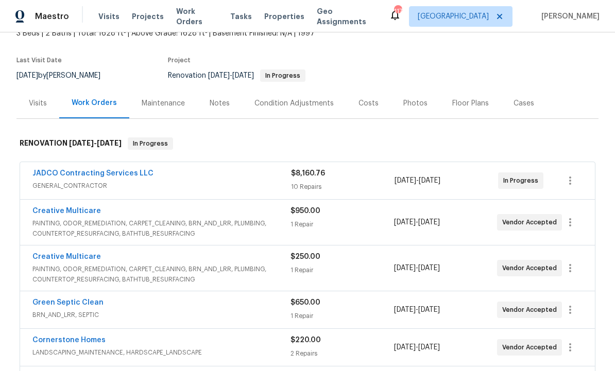
click at [77, 299] on link "Green Septic Clean" at bounding box center [67, 302] width 71 height 7
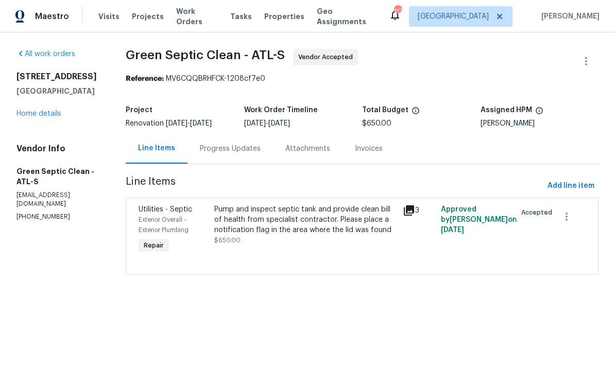
click at [236, 148] on div "Progress Updates" at bounding box center [230, 149] width 61 height 10
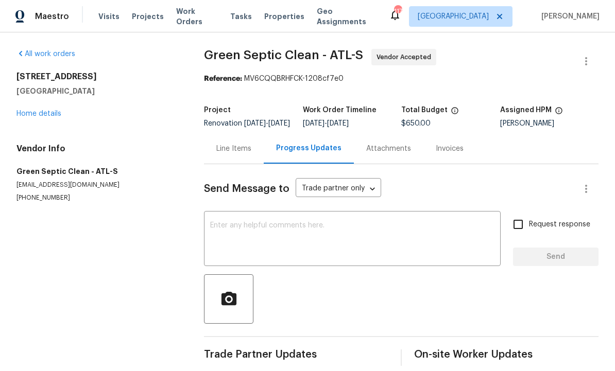
scroll to position [19, 0]
click at [261, 232] on textarea at bounding box center [352, 240] width 284 height 36
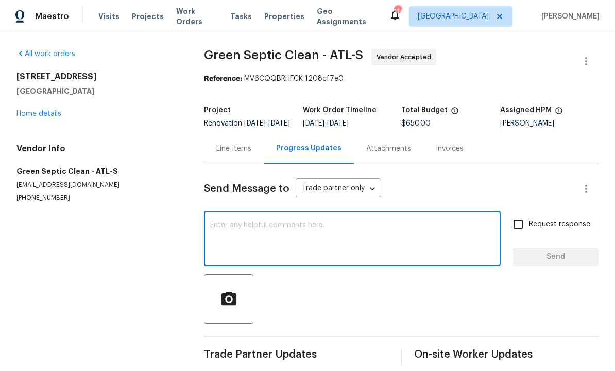
scroll to position [0, 0]
